Goal: Information Seeking & Learning: Learn about a topic

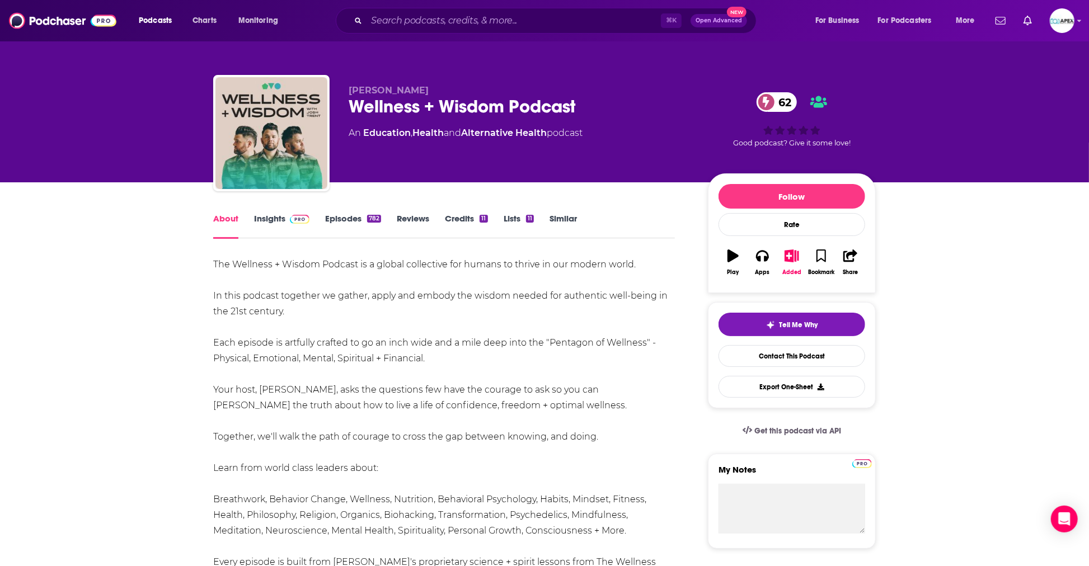
click at [268, 214] on link "Insights" at bounding box center [281, 226] width 55 height 26
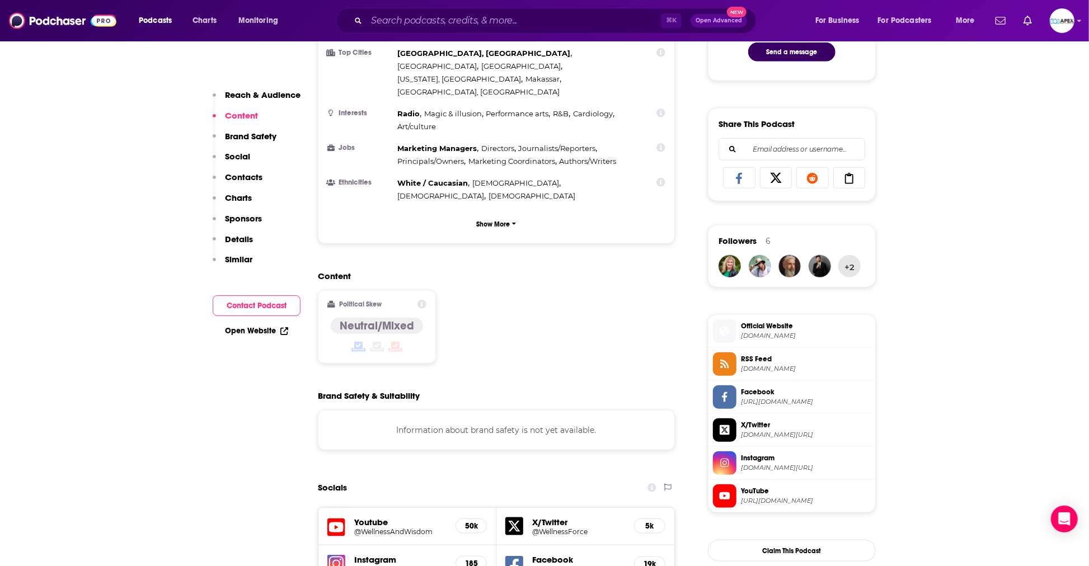
scroll to position [139, 0]
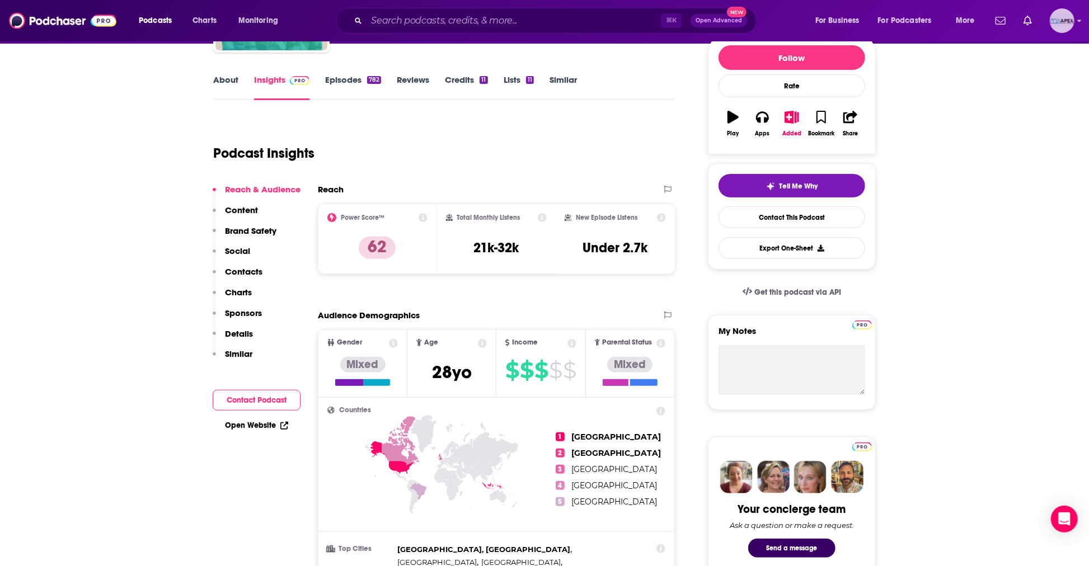
click at [1080, 20] on icon "Show profile menu" at bounding box center [1080, 21] width 4 height 2
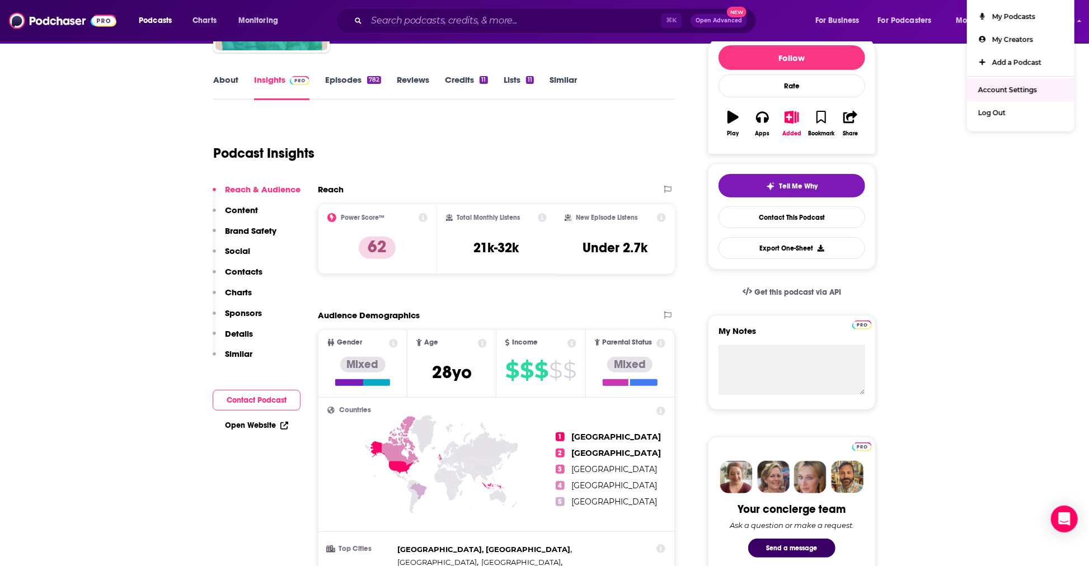
scroll to position [0, 0]
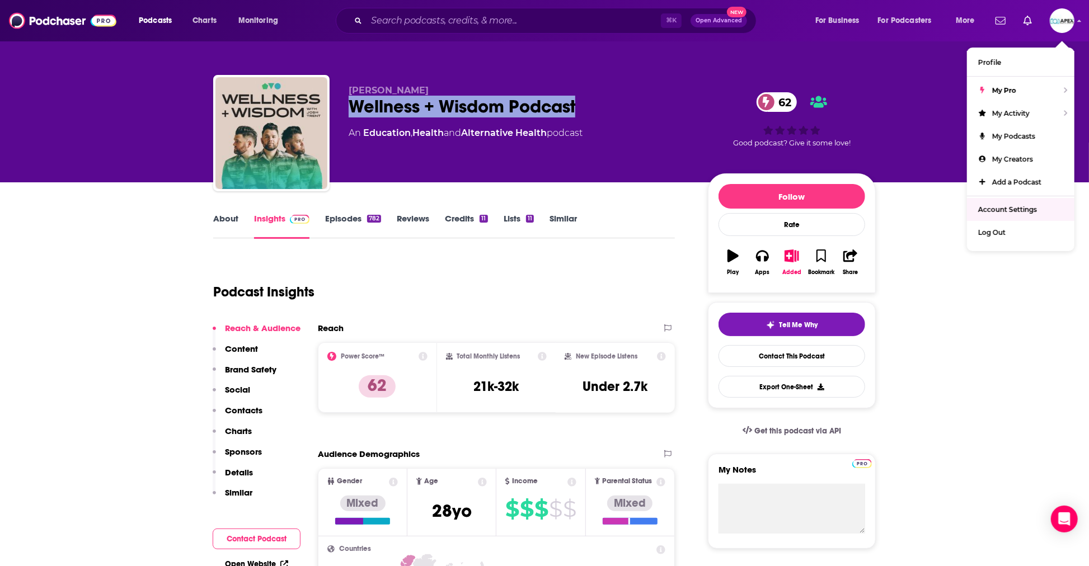
drag, startPoint x: 563, startPoint y: 114, endPoint x: 350, endPoint y: 110, distance: 213.3
click at [350, 110] on div "Wellness + Wisdom Podcast 62" at bounding box center [519, 107] width 341 height 22
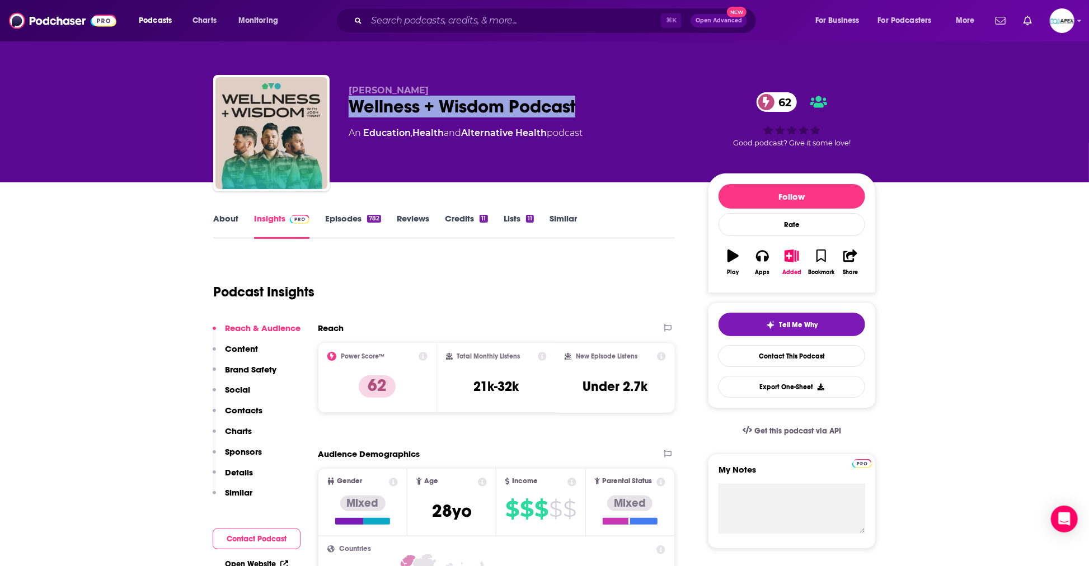
copy h2 "Wellness + Wisdom Podcast"
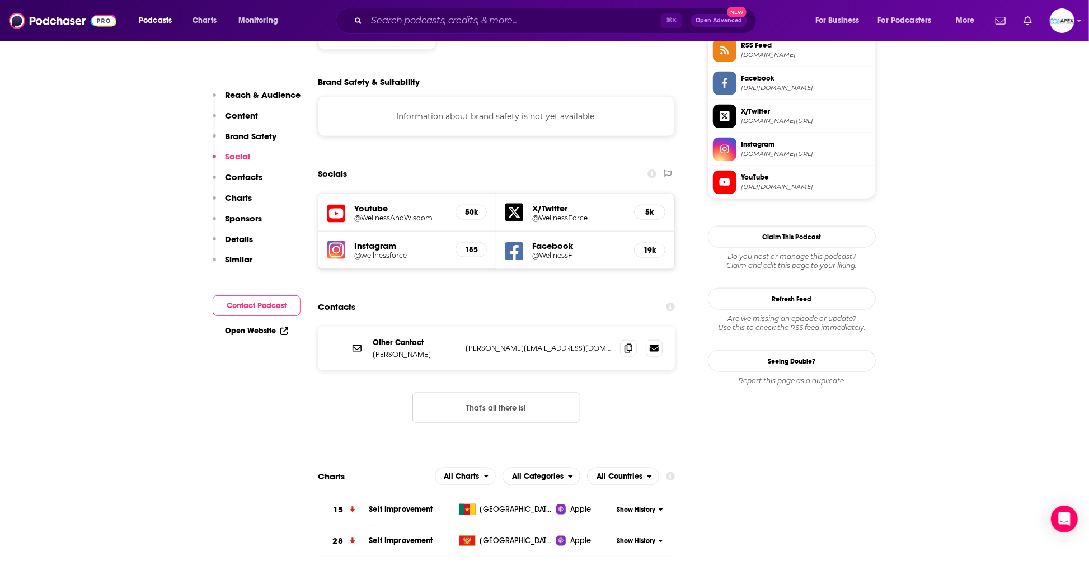
scroll to position [957, 0]
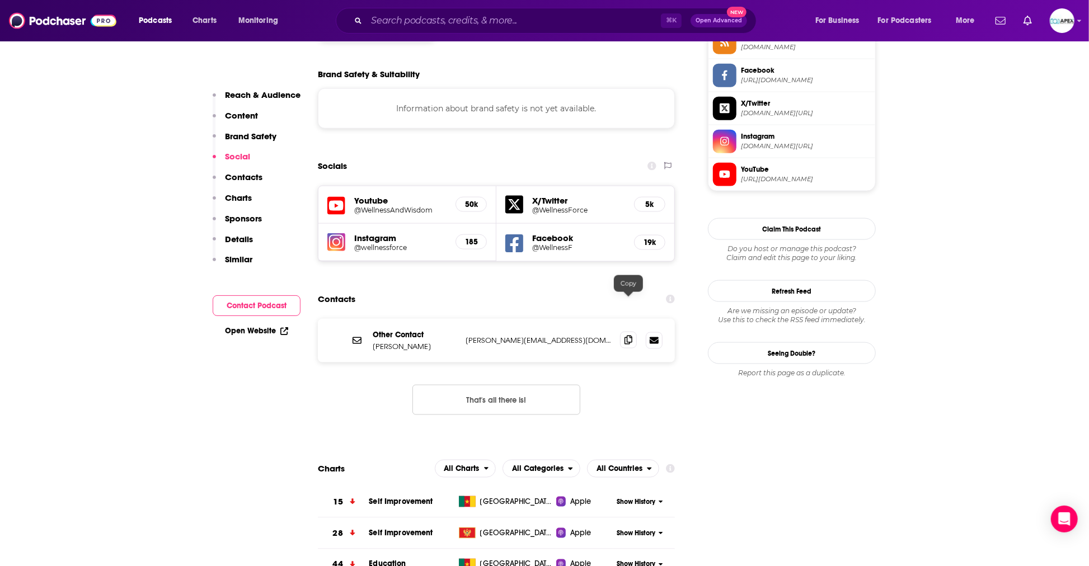
click at [631, 336] on icon at bounding box center [629, 340] width 8 height 9
